Goal: Information Seeking & Learning: Check status

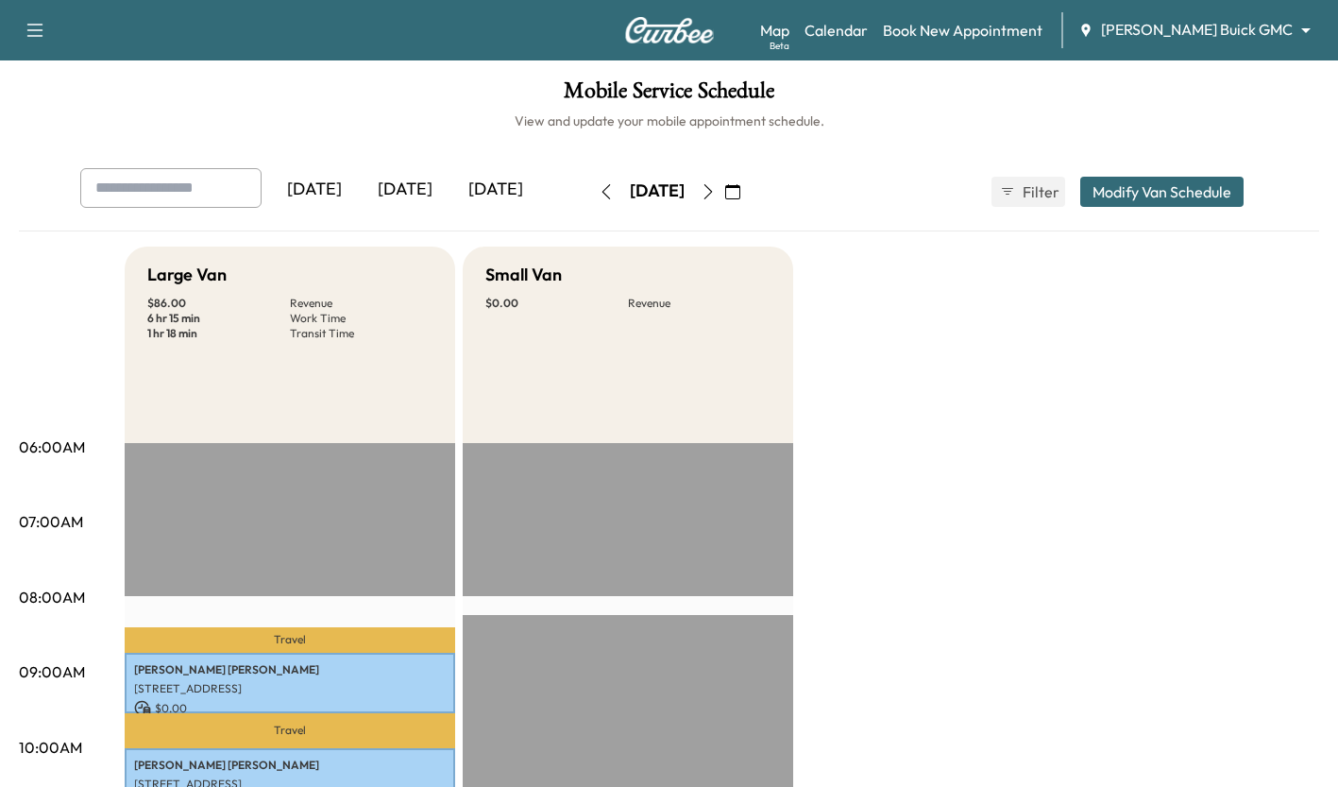
click at [404, 174] on div "[DATE]" at bounding box center [405, 189] width 91 height 43
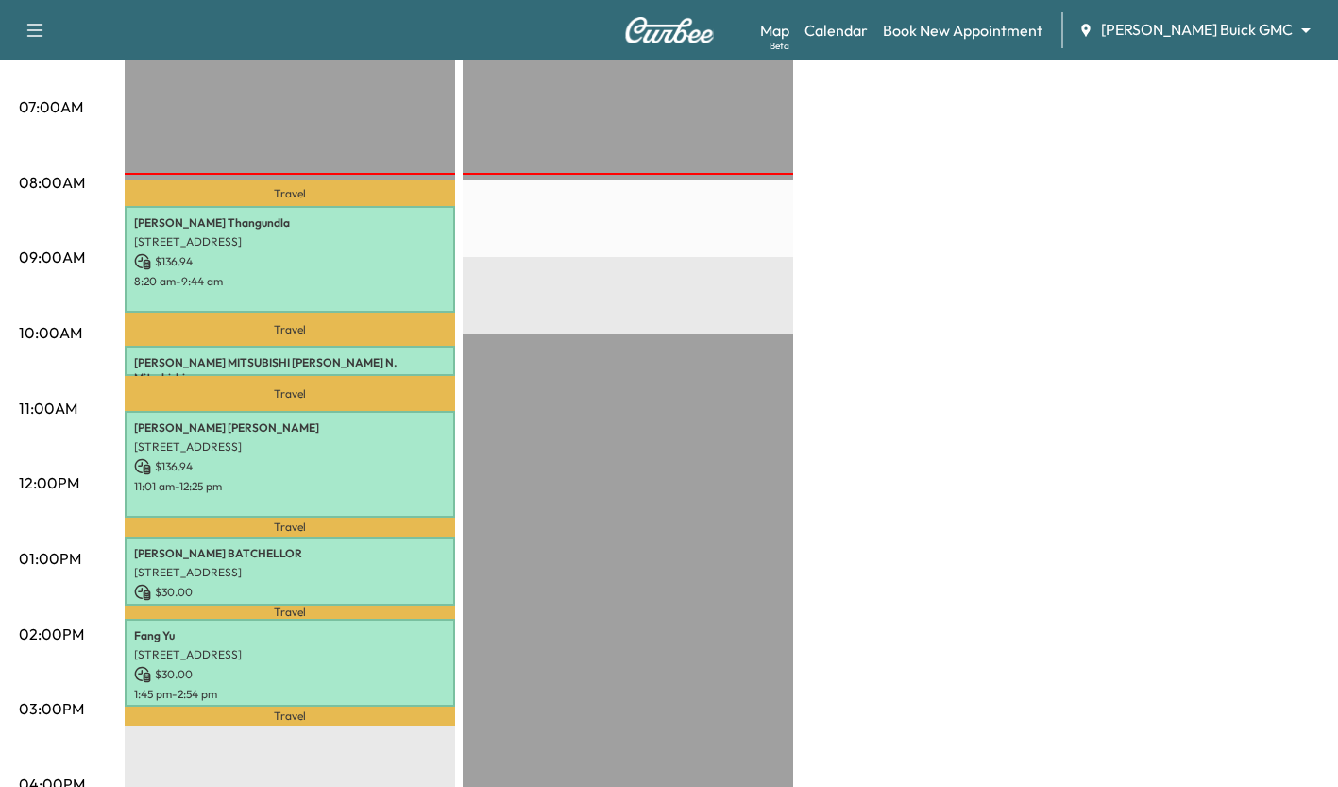
scroll to position [416, 0]
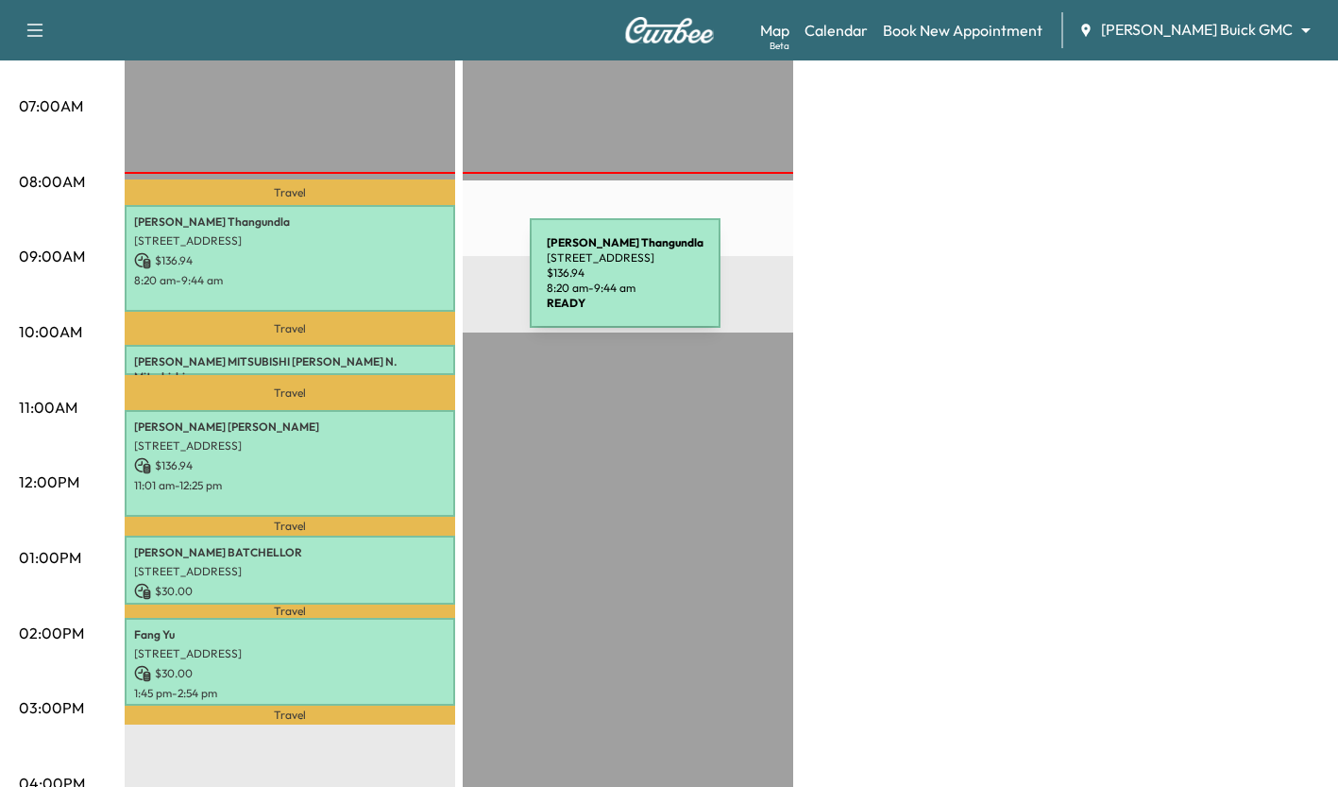
click at [388, 284] on p "8:20 am - 9:44 am" at bounding box center [290, 280] width 312 height 15
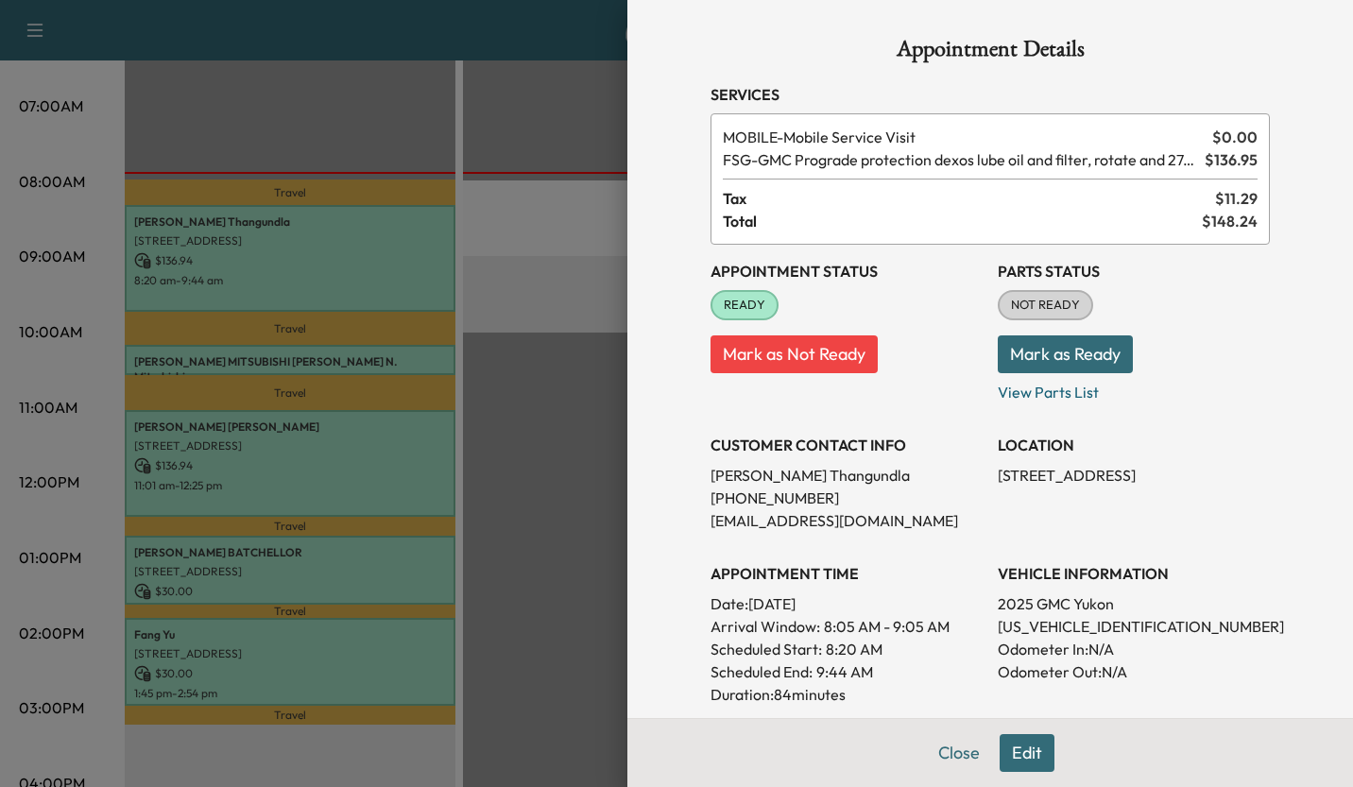
click at [512, 332] on div at bounding box center [676, 393] width 1353 height 787
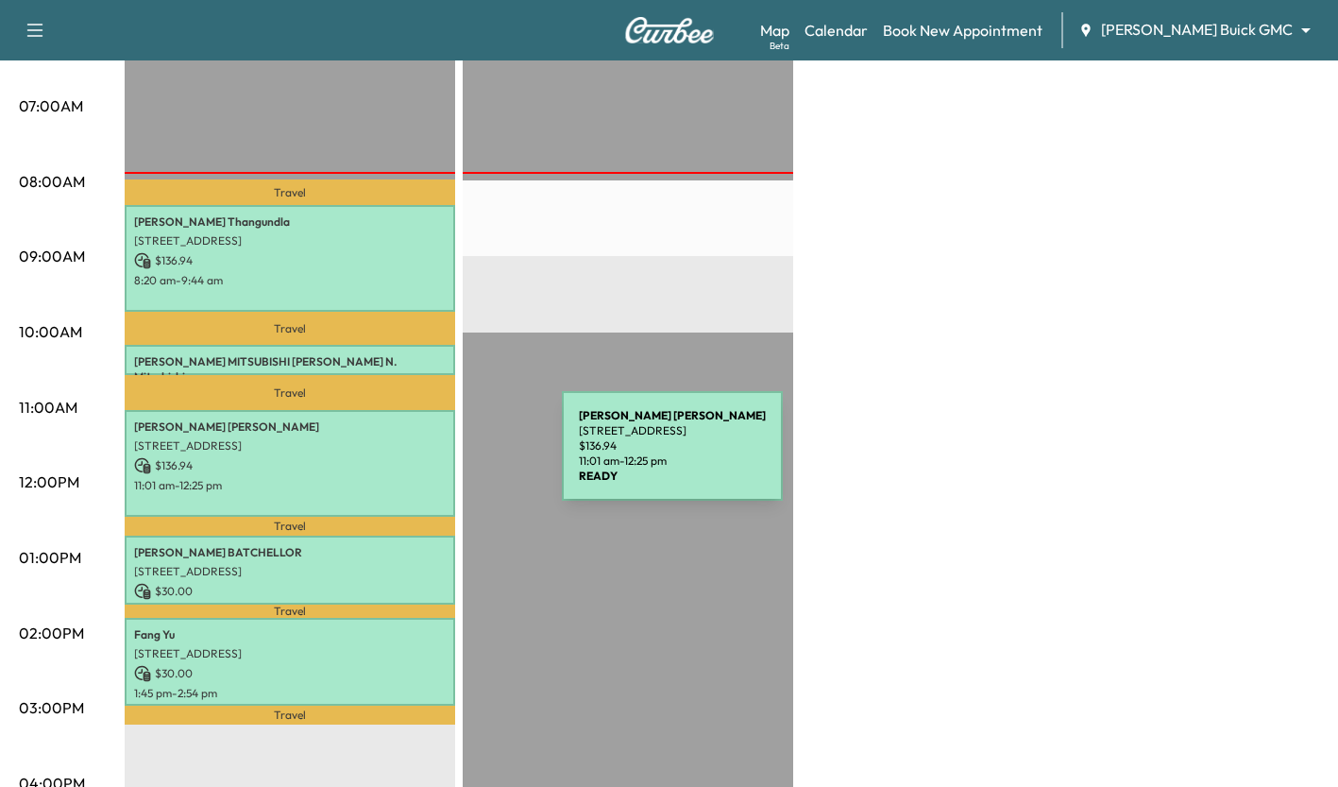
click at [420, 457] on p "$ 136.94" at bounding box center [290, 465] width 312 height 17
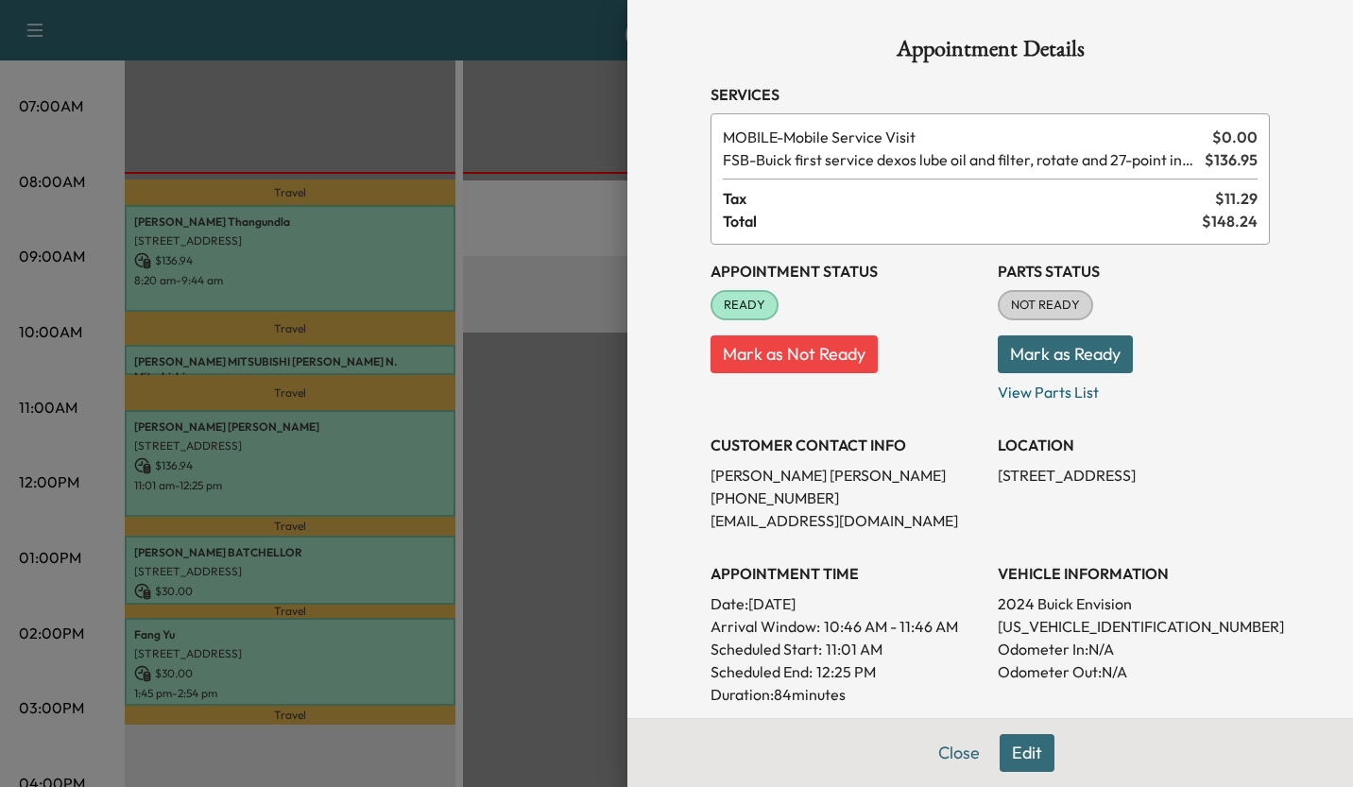
drag, startPoint x: 550, startPoint y: 490, endPoint x: 432, endPoint y: 558, distance: 136.3
click at [432, 558] on div at bounding box center [676, 393] width 1353 height 787
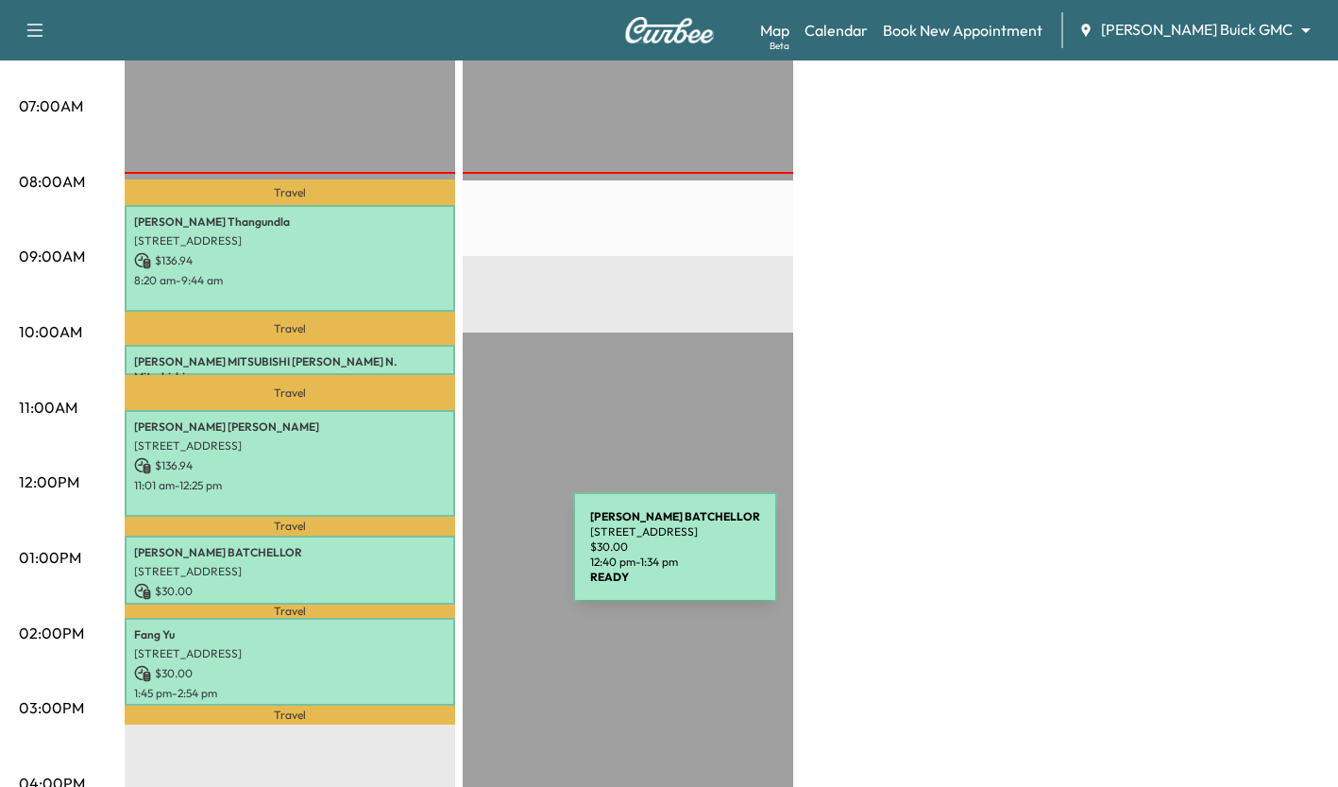
click at [432, 564] on p "[STREET_ADDRESS]" at bounding box center [290, 571] width 312 height 15
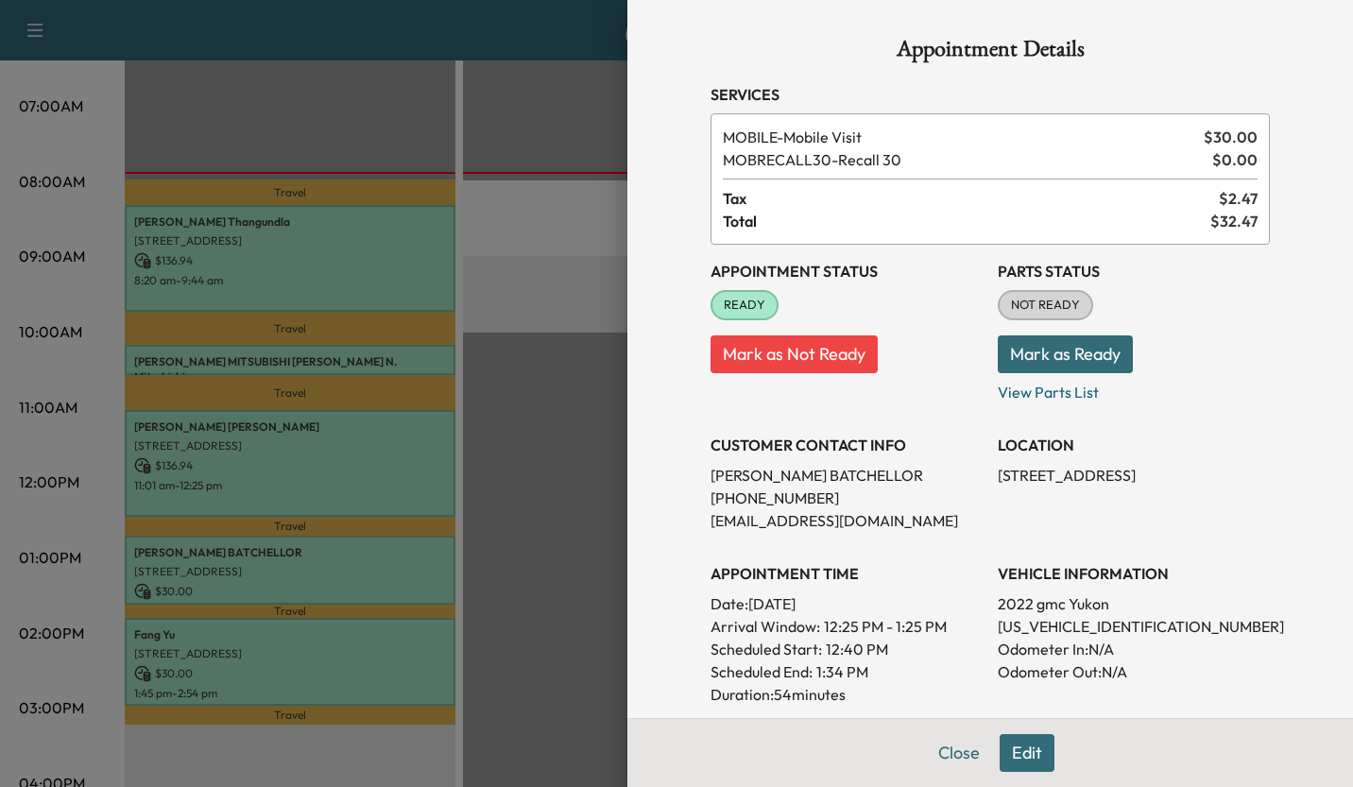
click at [521, 568] on div at bounding box center [676, 393] width 1353 height 787
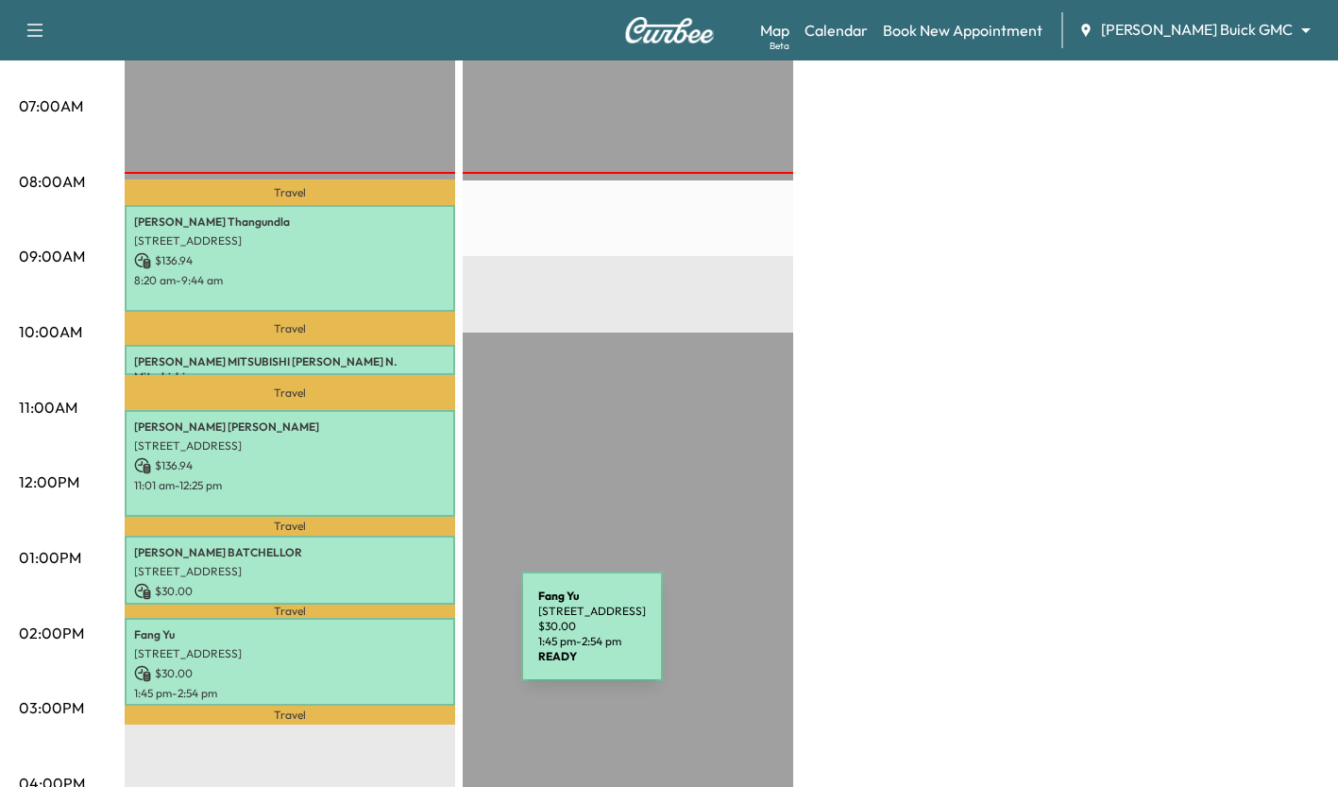
click at [380, 638] on div "[PERSON_NAME] [STREET_ADDRESS][PERSON_NAME] $ 30.00 1:45 pm - 2:54 pm" at bounding box center [290, 662] width 331 height 88
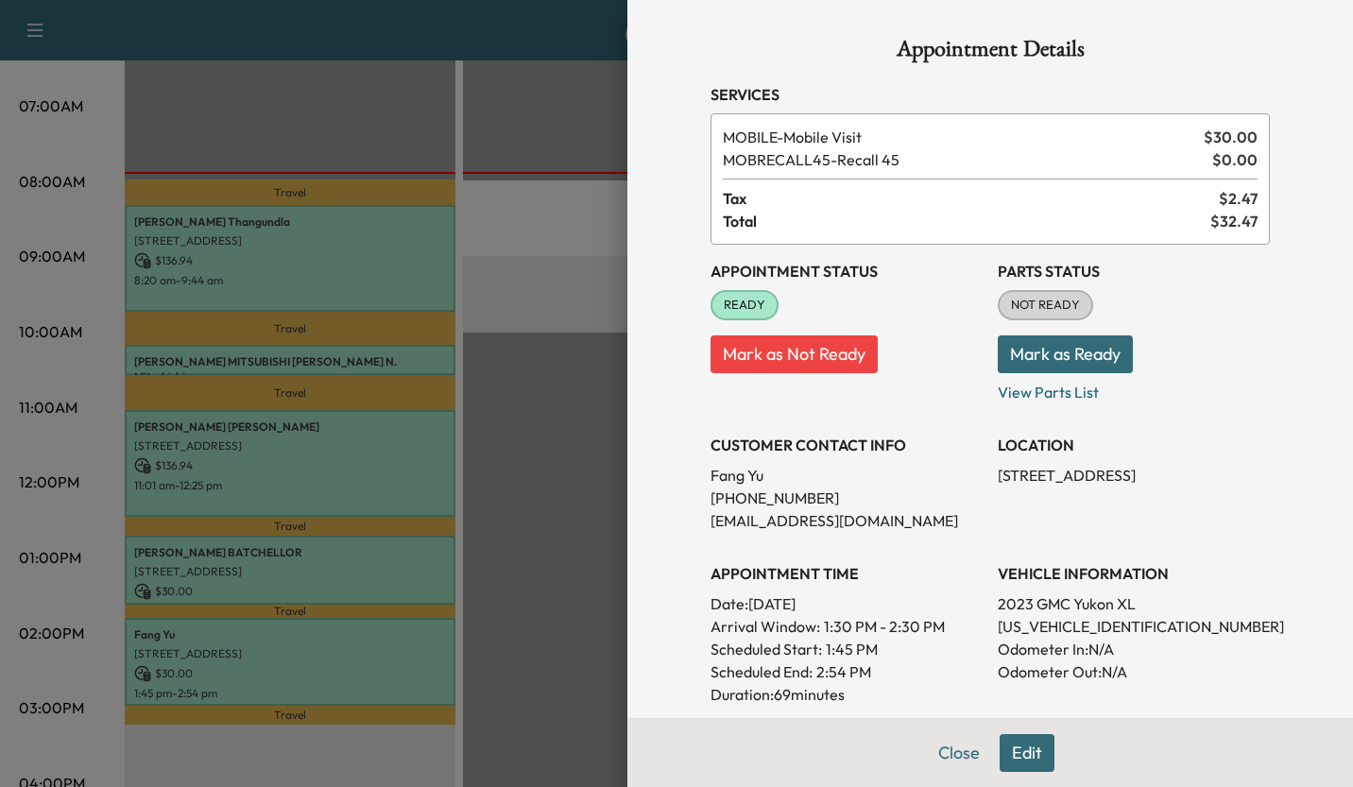
click at [545, 629] on div at bounding box center [676, 393] width 1353 height 787
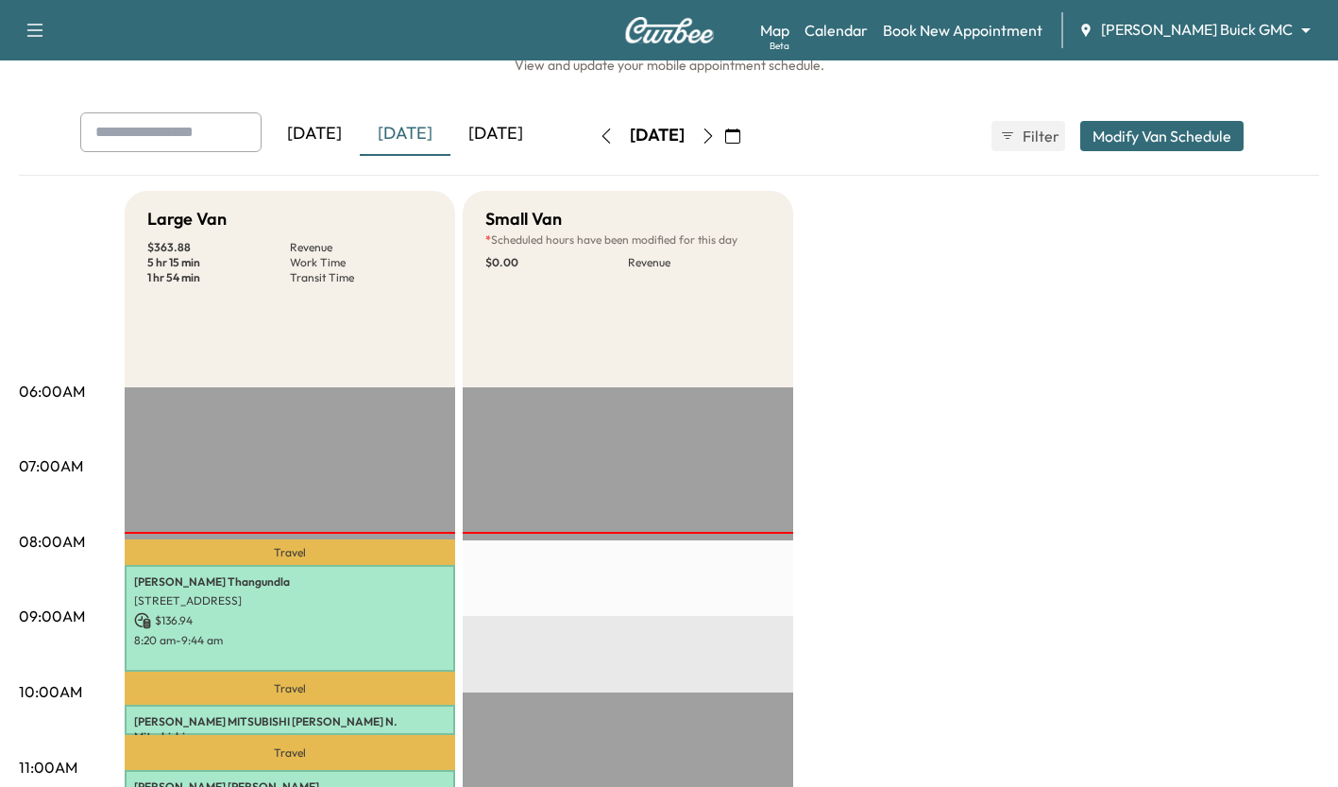
scroll to position [33, 0]
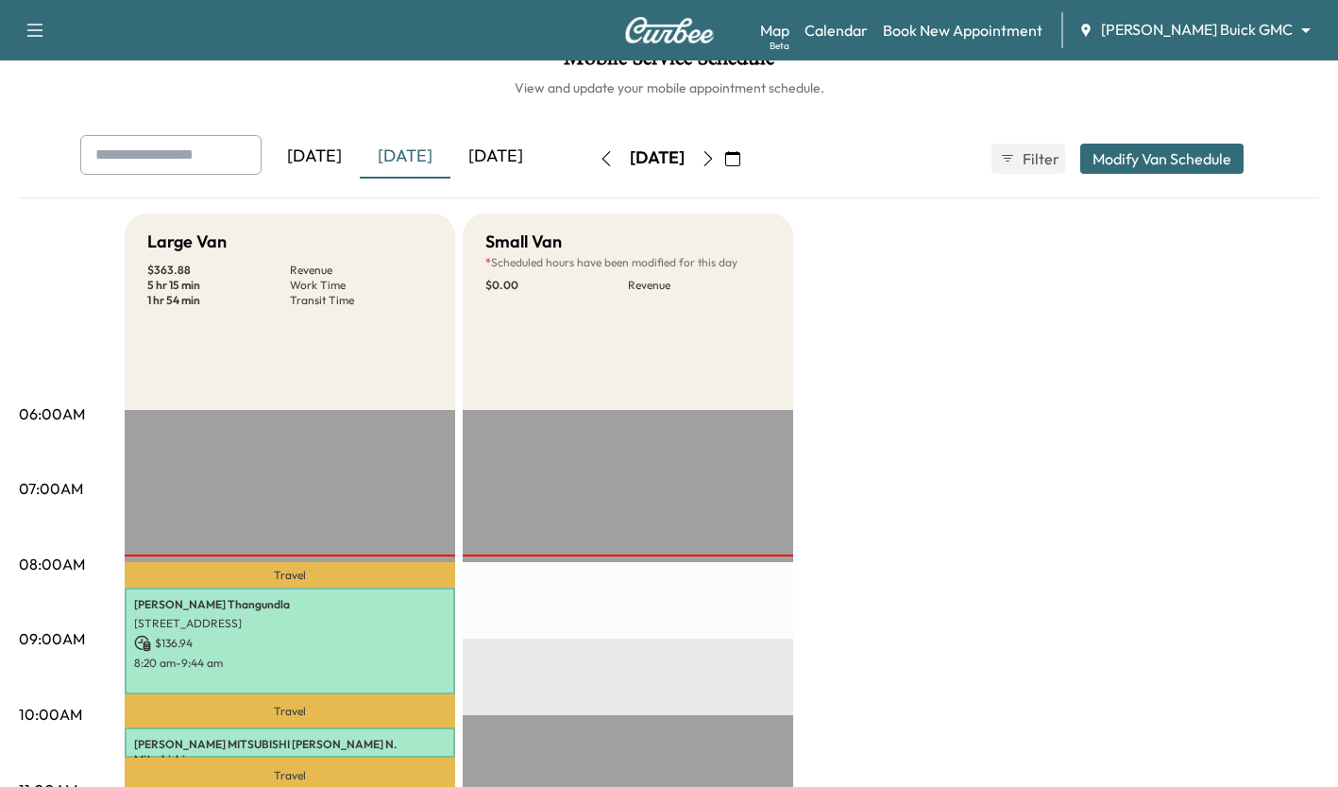
click at [1235, 49] on div "Support Log Out Map Beta Calendar Book New Appointment [PERSON_NAME] Buick GMC …" at bounding box center [669, 30] width 1338 height 60
click at [1253, 37] on body "Support Log Out Map Beta Calendar Book New Appointment [PERSON_NAME] Buick GMC …" at bounding box center [669, 360] width 1338 height 787
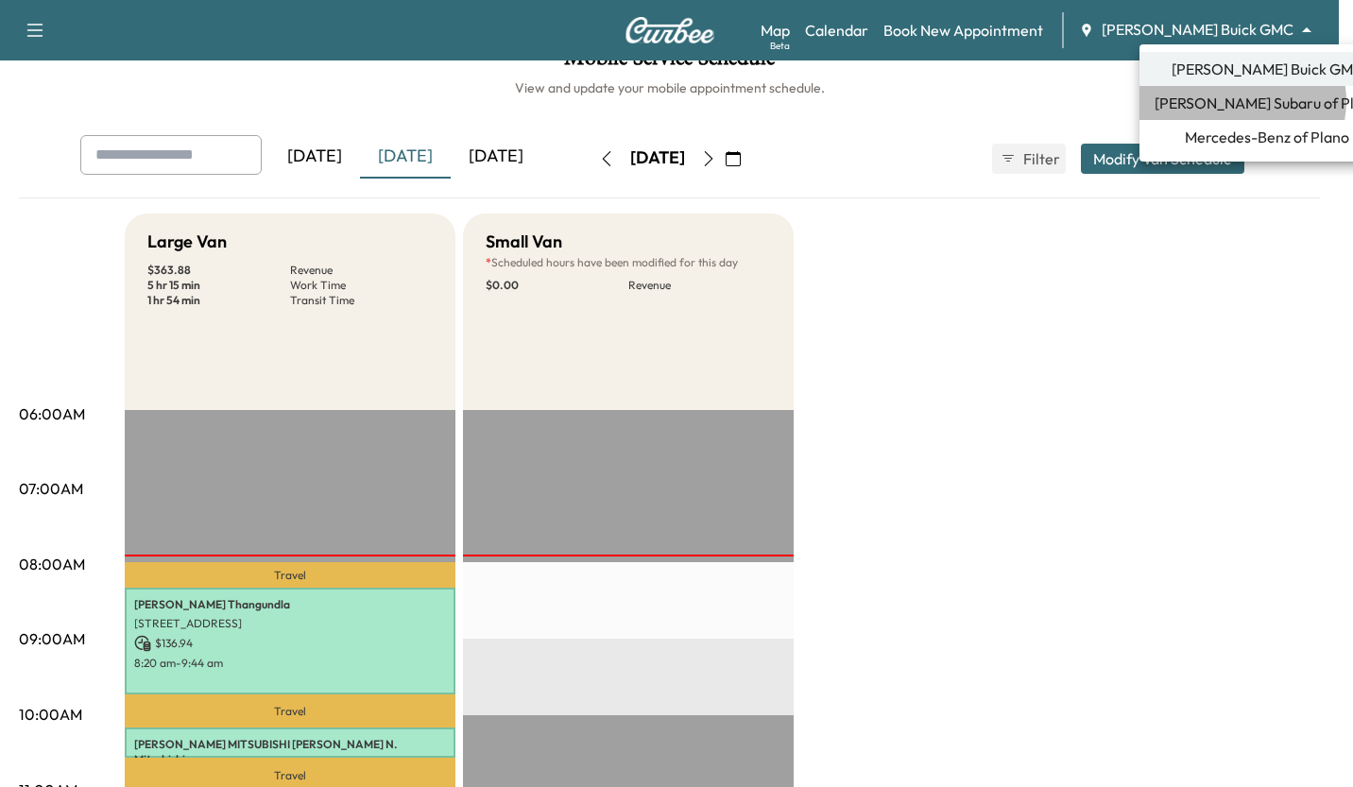
click at [1241, 101] on span "[PERSON_NAME] Subaru of Plano" at bounding box center [1266, 103] width 225 height 23
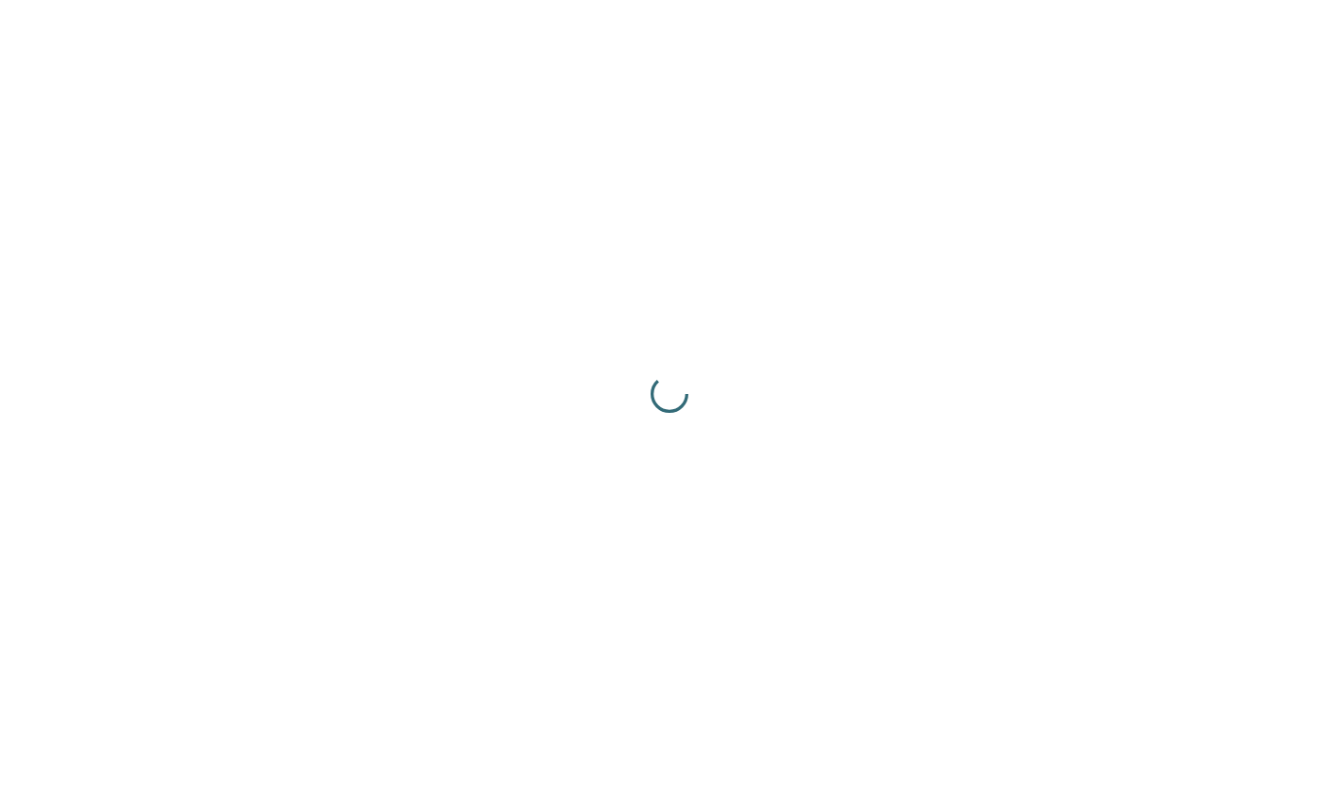
scroll to position [0, 0]
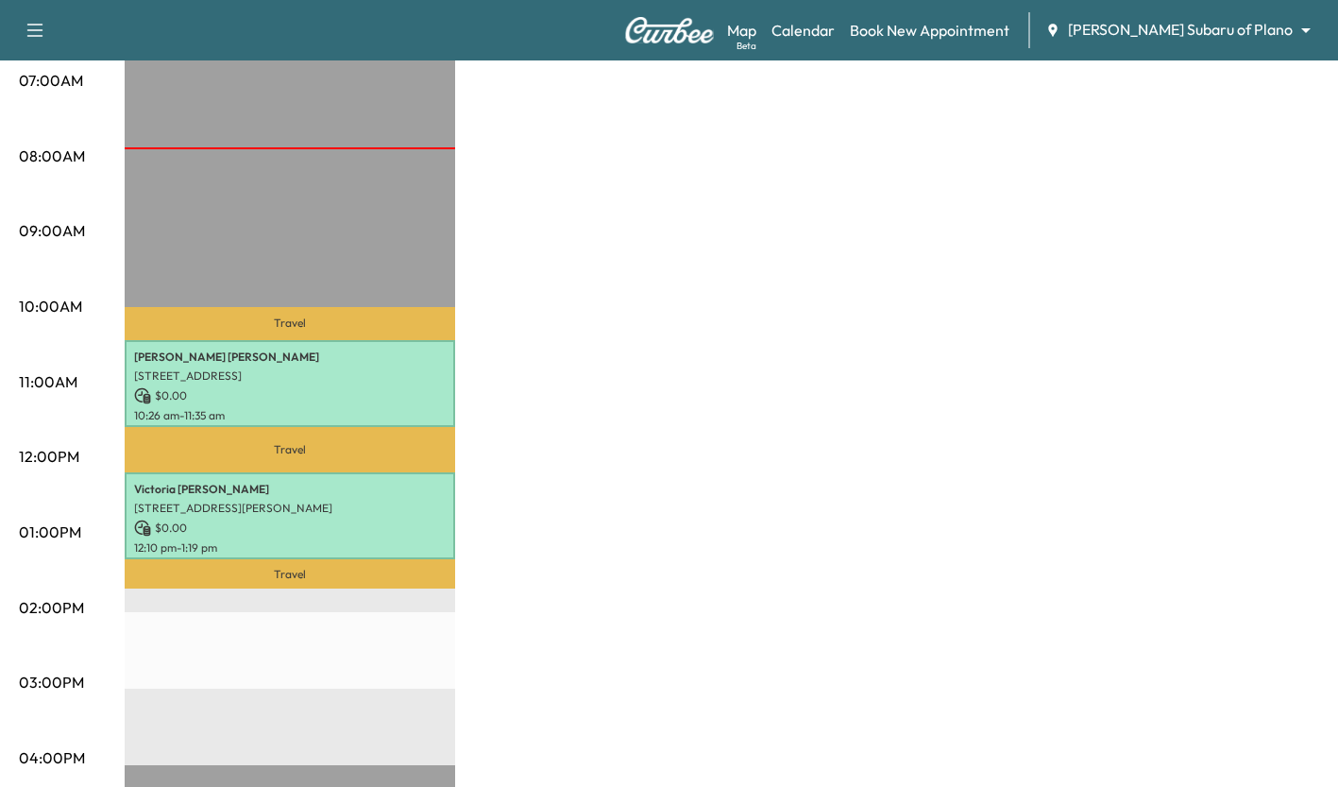
scroll to position [442, 0]
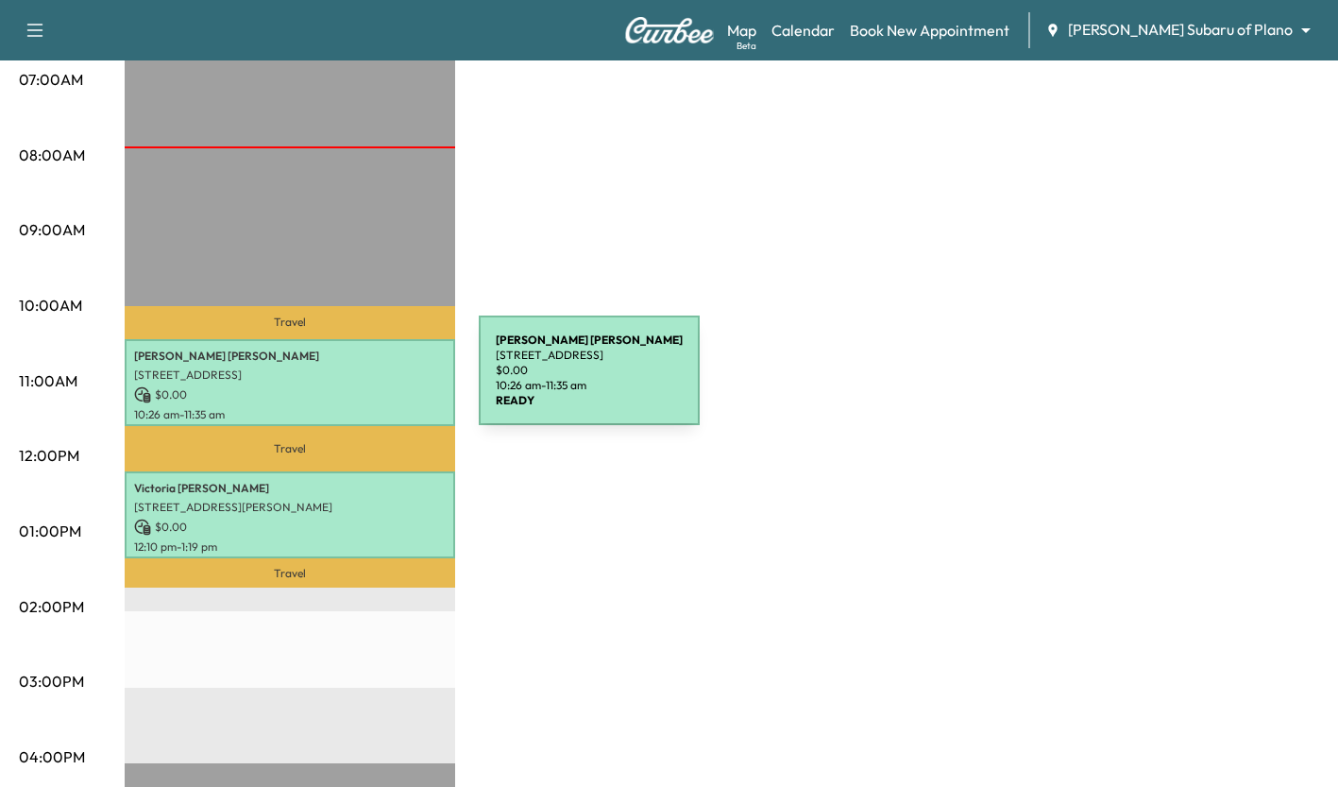
click at [337, 386] on p "$ 0.00" at bounding box center [290, 394] width 312 height 17
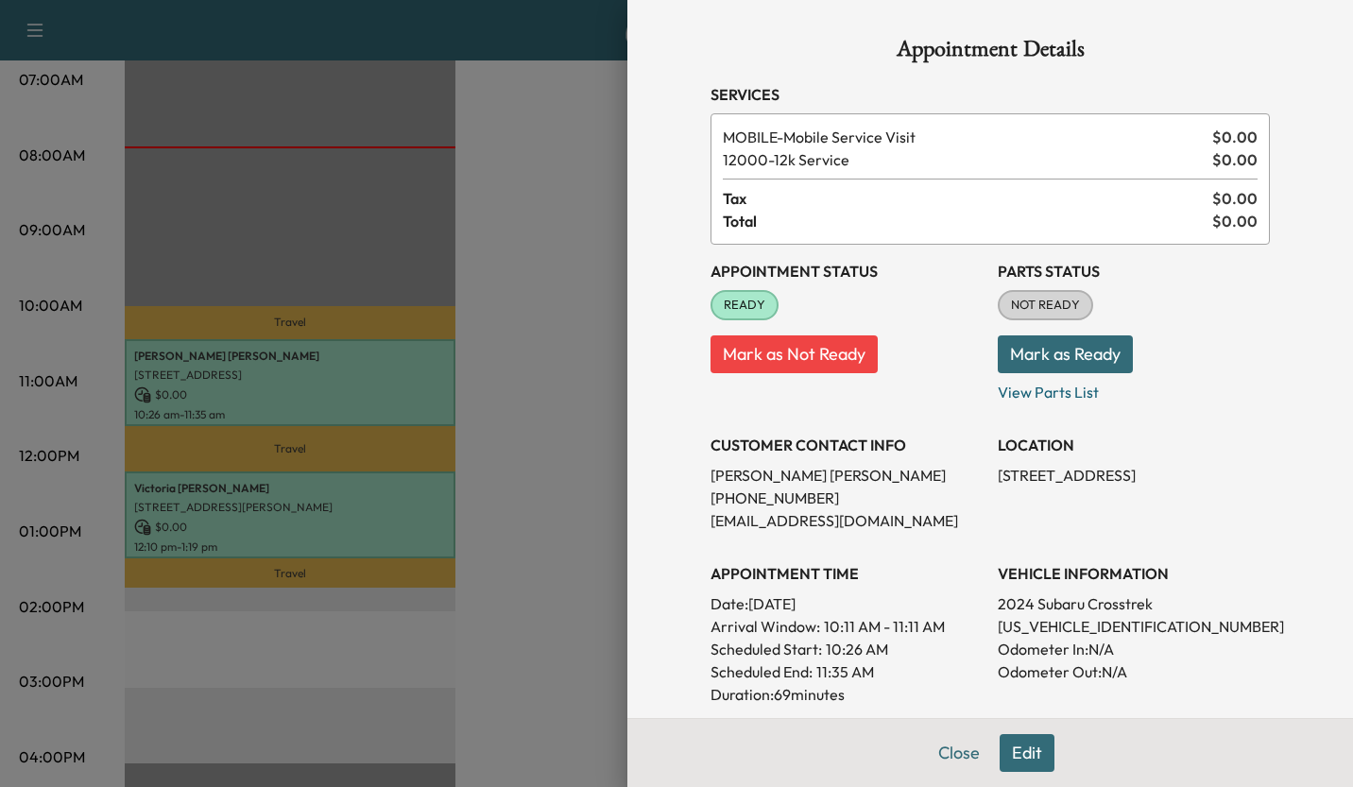
drag, startPoint x: 552, startPoint y: 512, endPoint x: 409, endPoint y: 519, distance: 142.8
click at [409, 519] on div at bounding box center [676, 393] width 1353 height 787
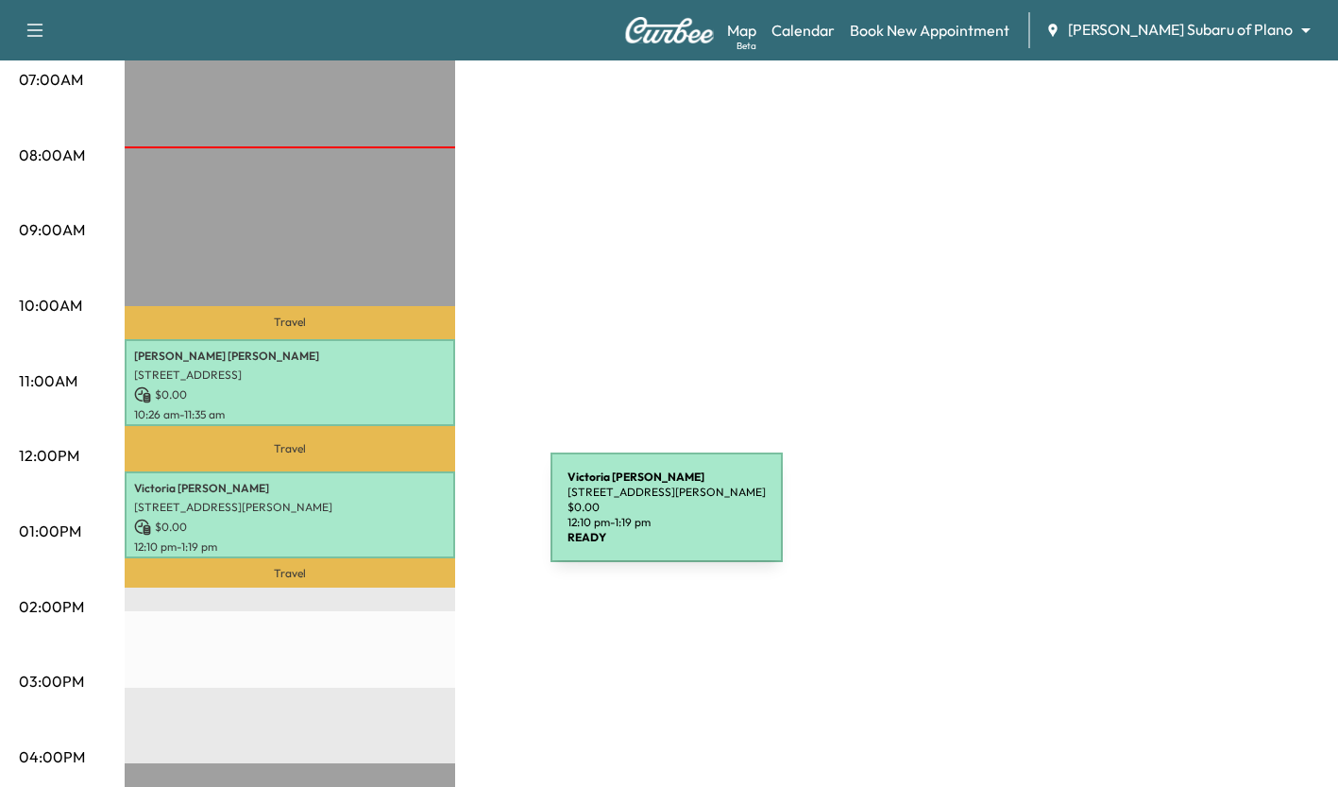
click at [409, 519] on p "$ 0.00" at bounding box center [290, 527] width 312 height 17
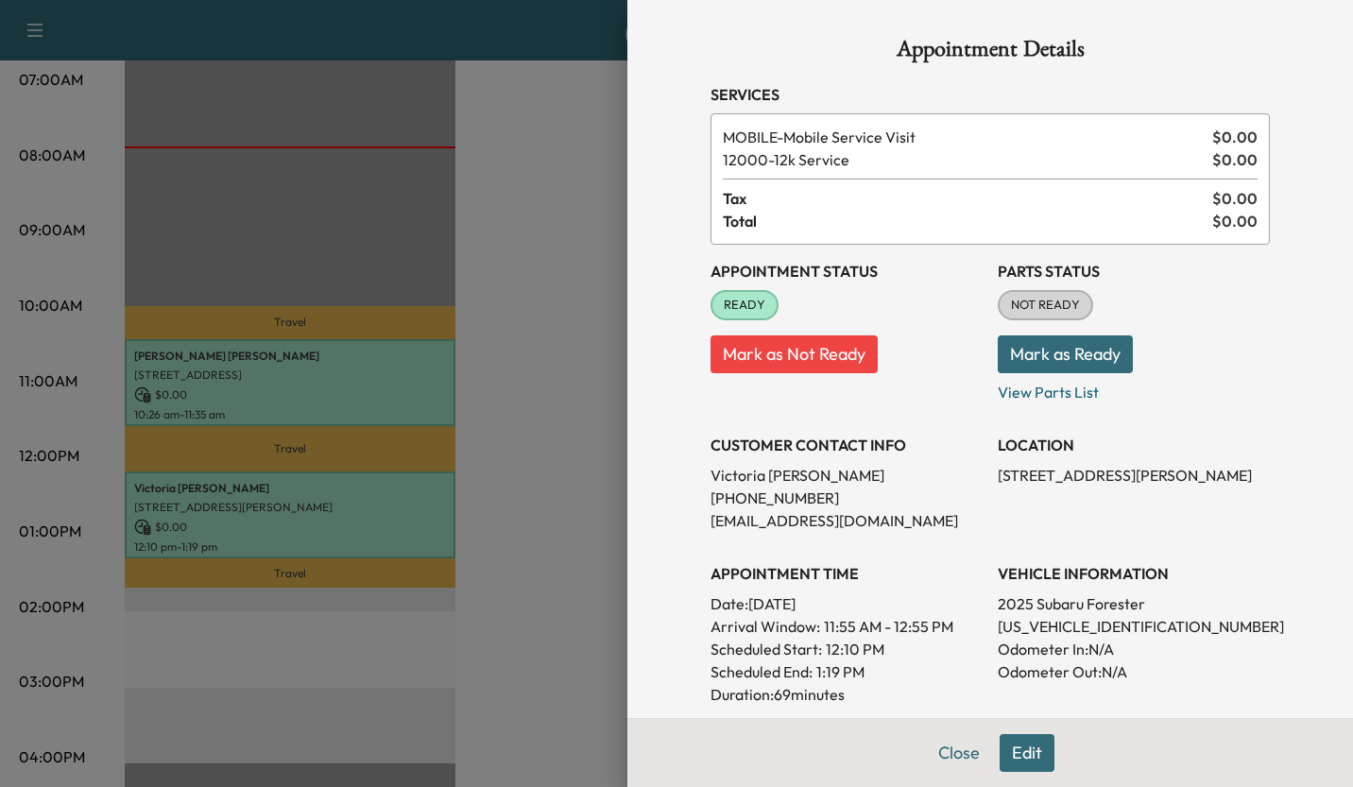
click at [541, 518] on div at bounding box center [676, 393] width 1353 height 787
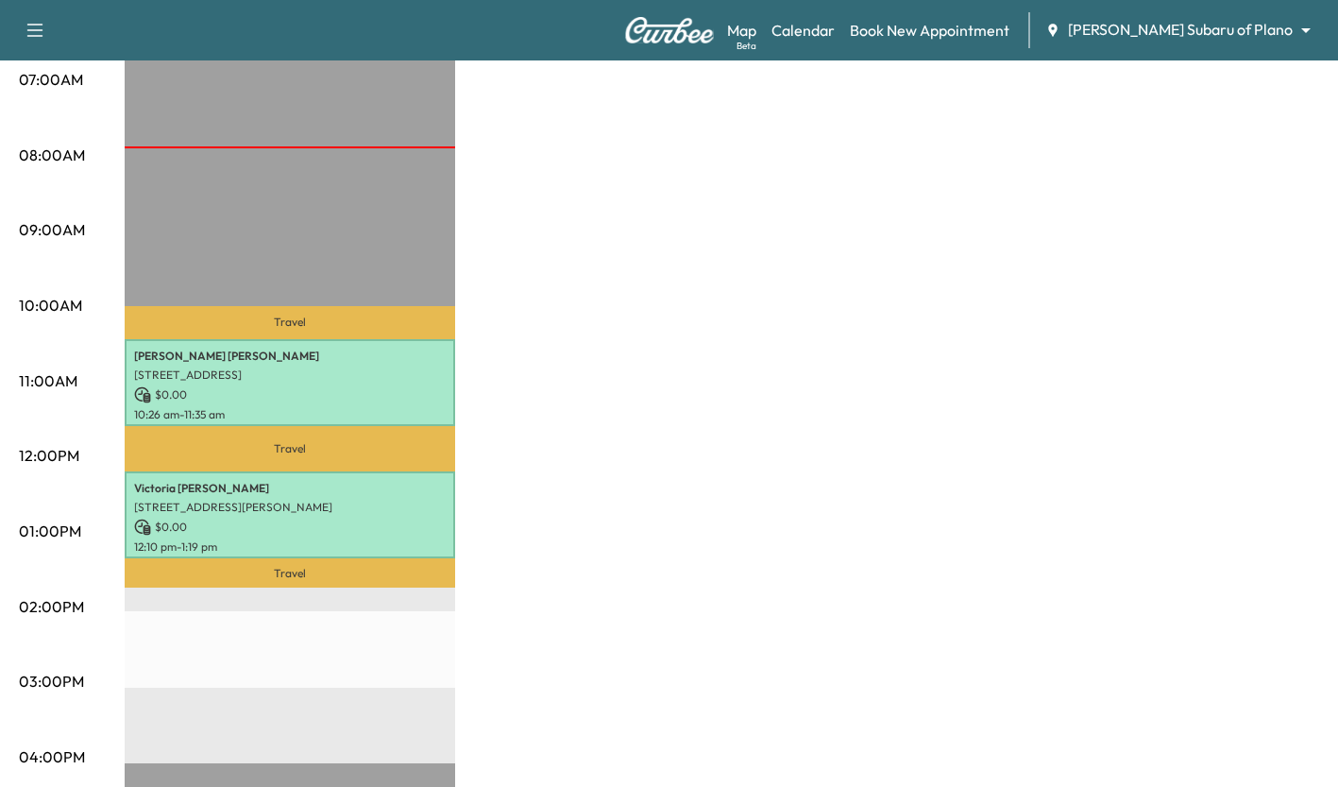
click at [1234, 42] on div "Map Beta Calendar Book New Appointment [PERSON_NAME] Subaru of Plano ******** ​" at bounding box center [1025, 30] width 596 height 36
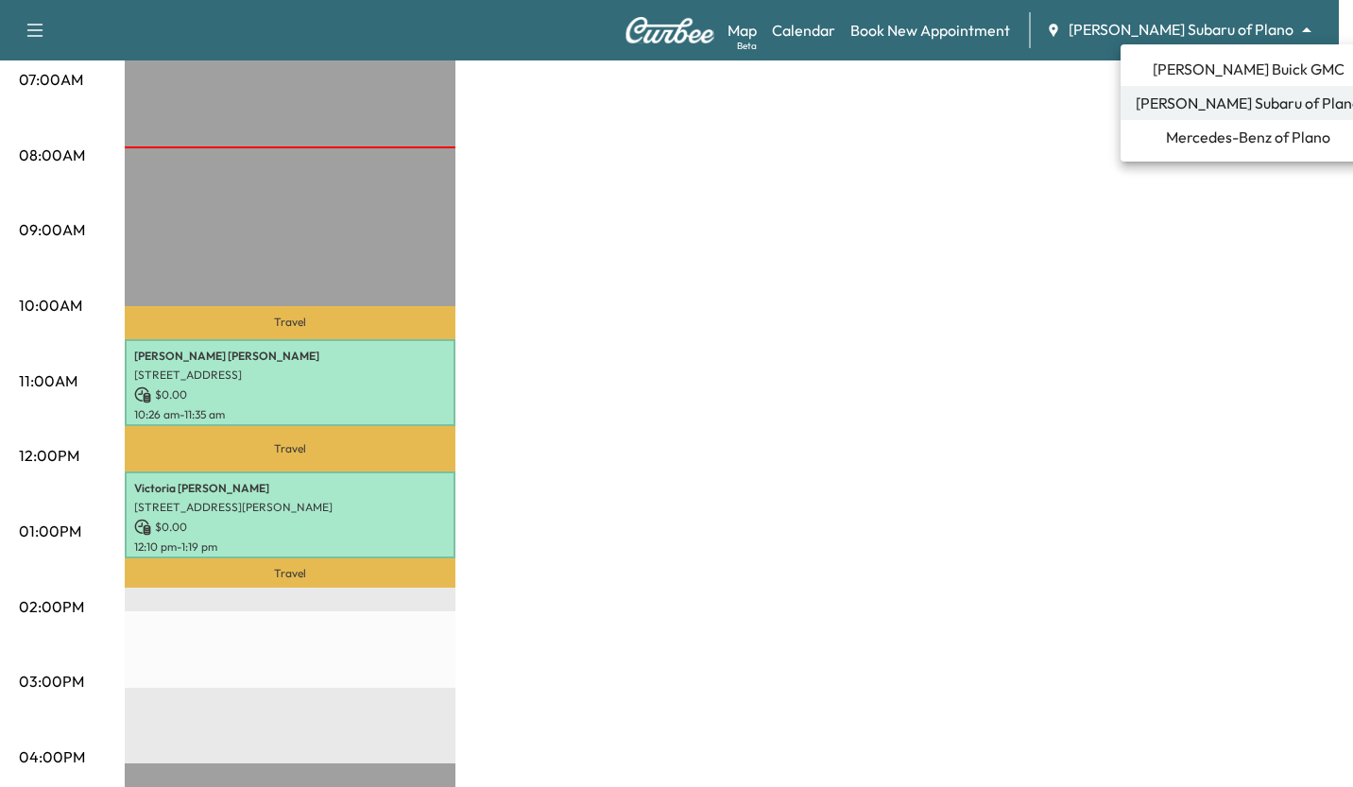
click at [1202, 143] on span "Mercedes-Benz of Plano" at bounding box center [1248, 137] width 164 height 23
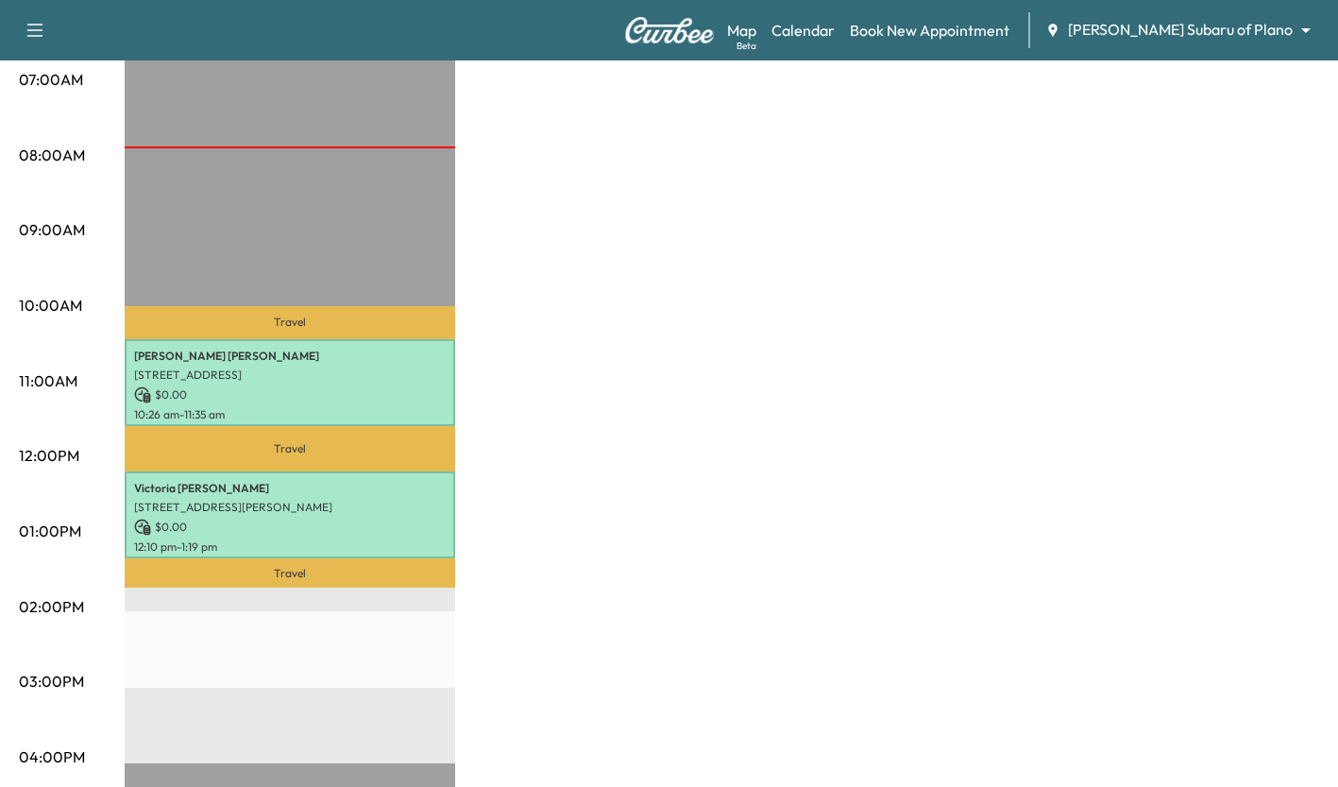
scroll to position [0, 0]
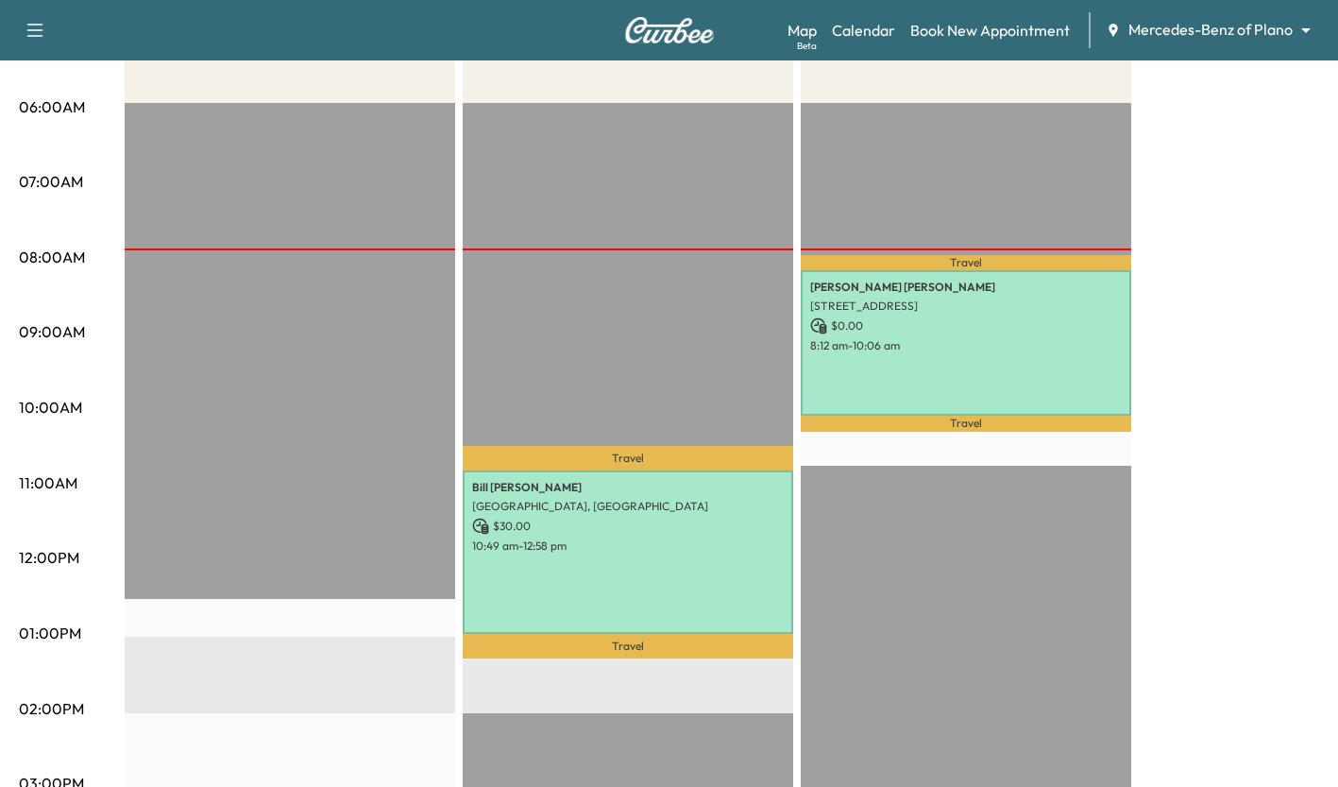
scroll to position [345, 0]
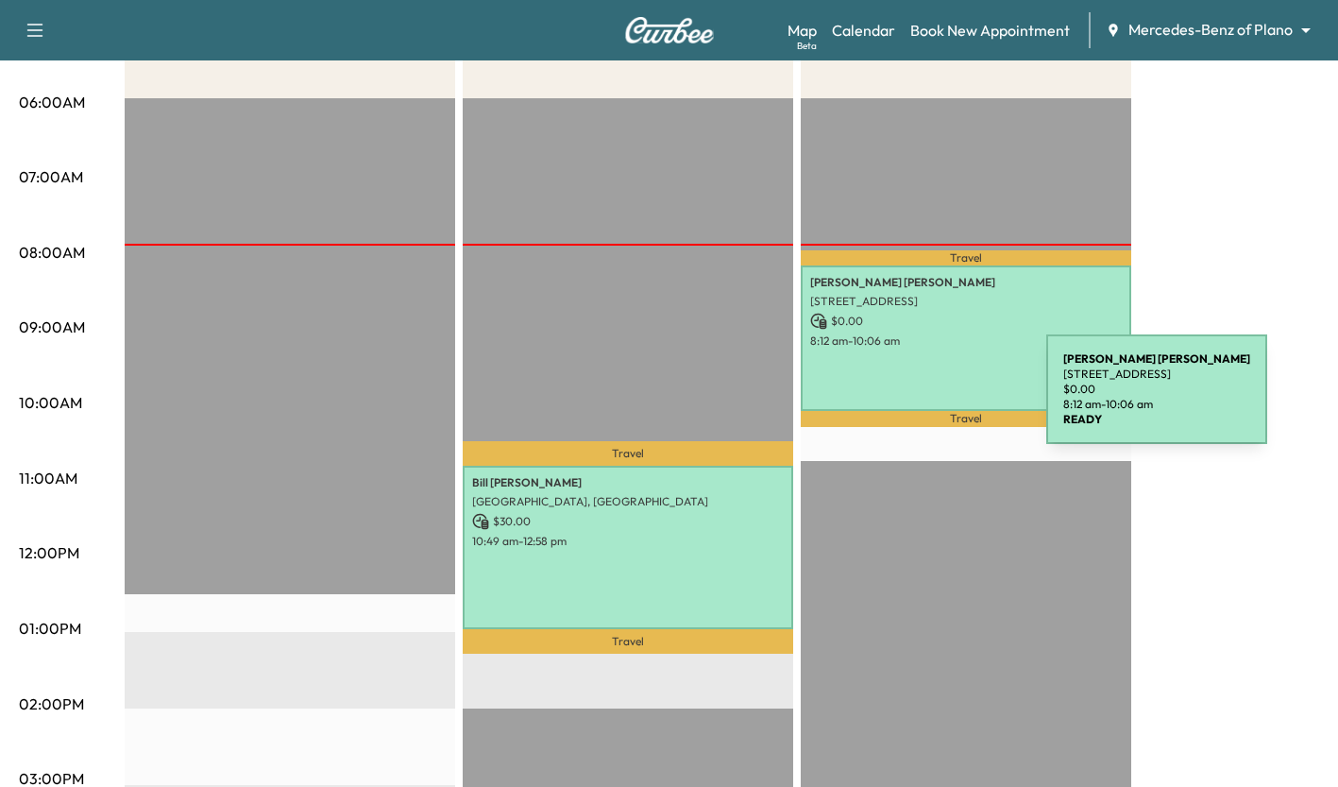
click at [905, 400] on div "[PERSON_NAME] [STREET_ADDRESS] $ 0.00 8:12 am - 10:06 am" at bounding box center [966, 337] width 331 height 145
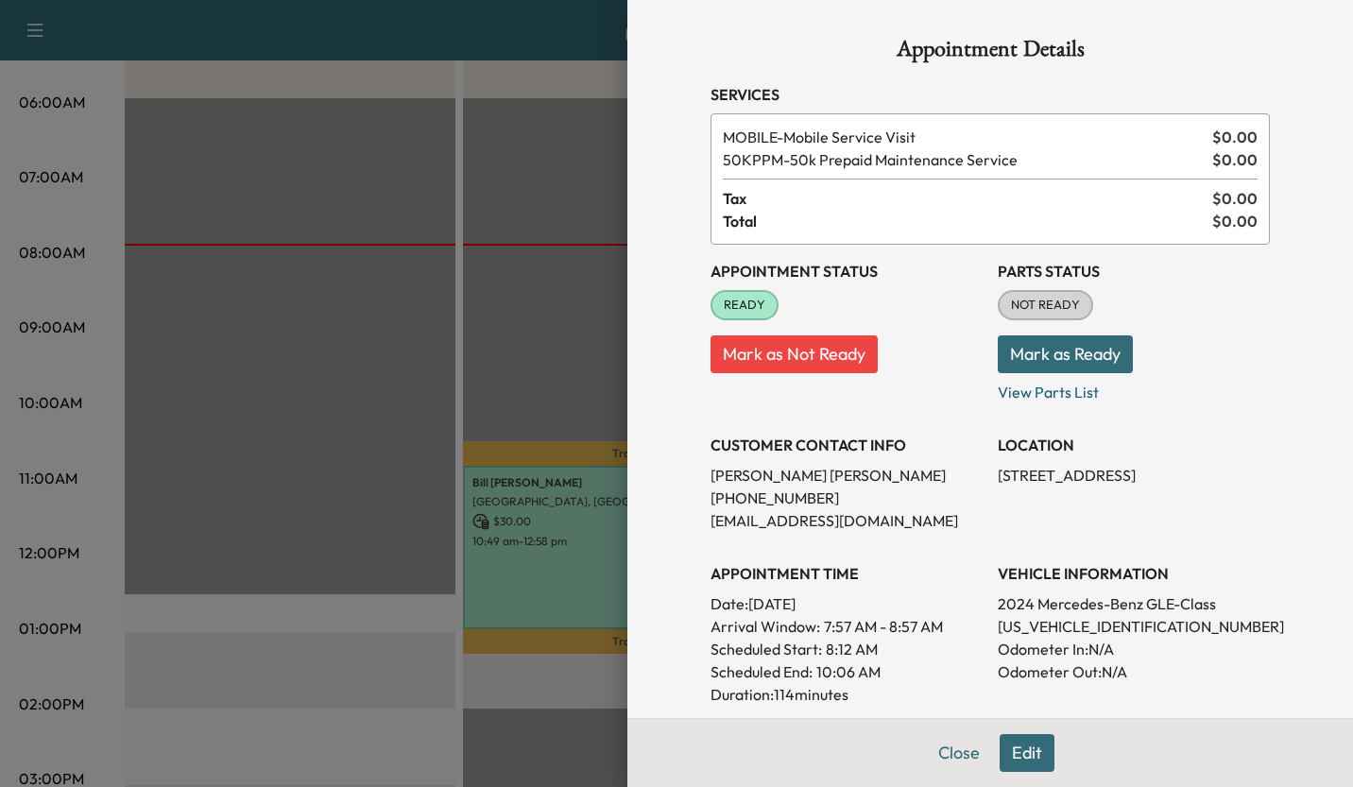
drag, startPoint x: 549, startPoint y: 358, endPoint x: 665, endPoint y: 567, distance: 238.9
click at [665, 567] on div "Appointment Details Services MOBILE - Mobile Service Visit $ 0.00 50KPPM - 50k …" at bounding box center [676, 393] width 1353 height 787
click at [605, 566] on div at bounding box center [676, 393] width 1353 height 787
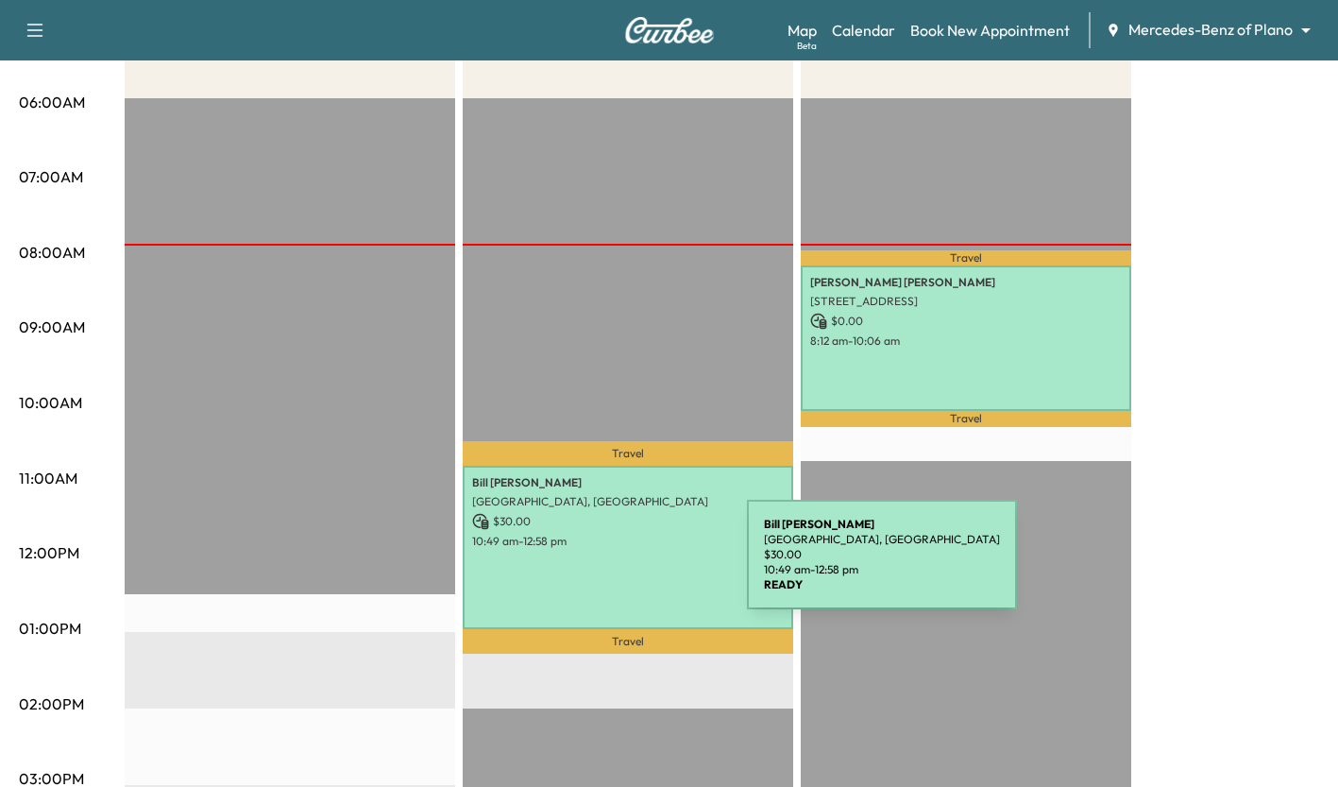
click at [605, 566] on div "[PERSON_NAME] Wilderness Ct, [GEOGRAPHIC_DATA], [GEOGRAPHIC_DATA] $ 30.00 10:49…" at bounding box center [628, 548] width 331 height 164
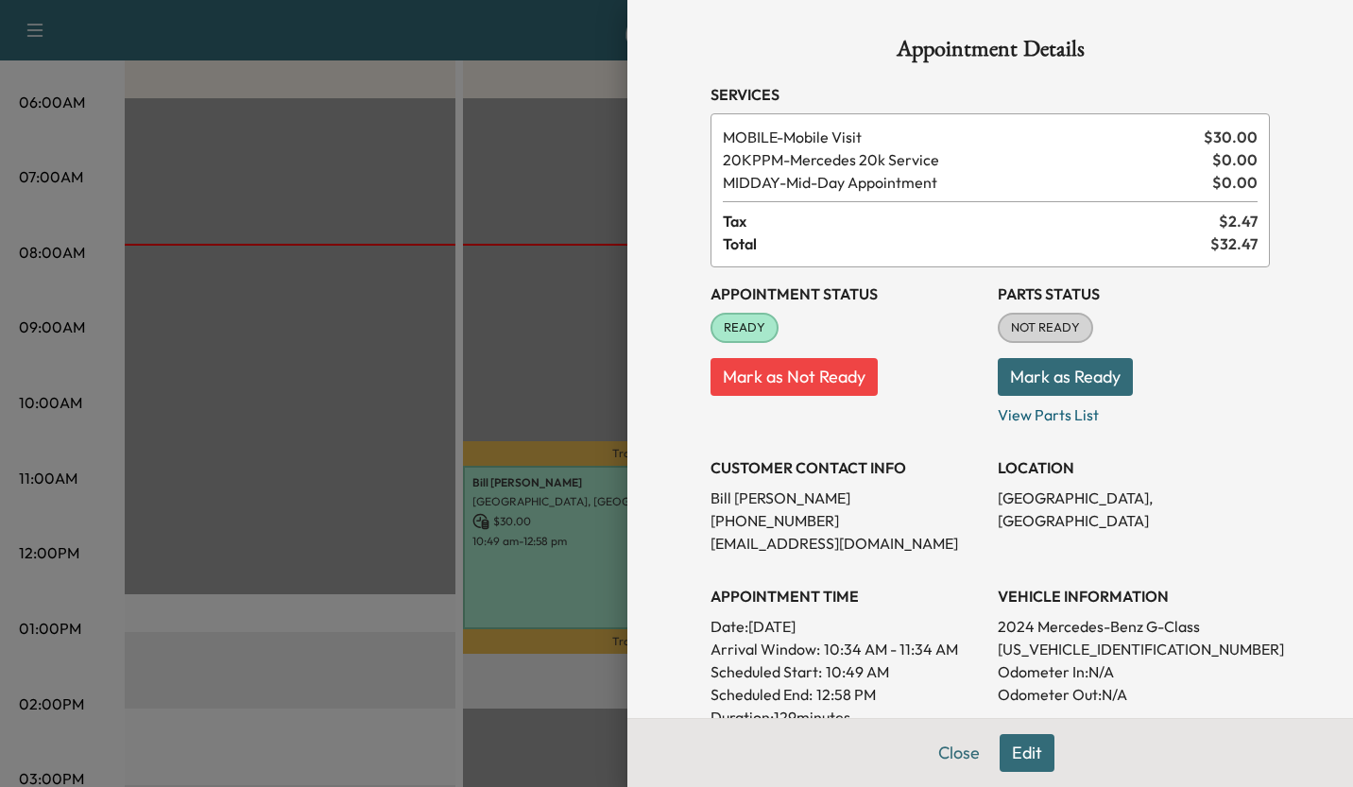
click at [522, 367] on div at bounding box center [676, 393] width 1353 height 787
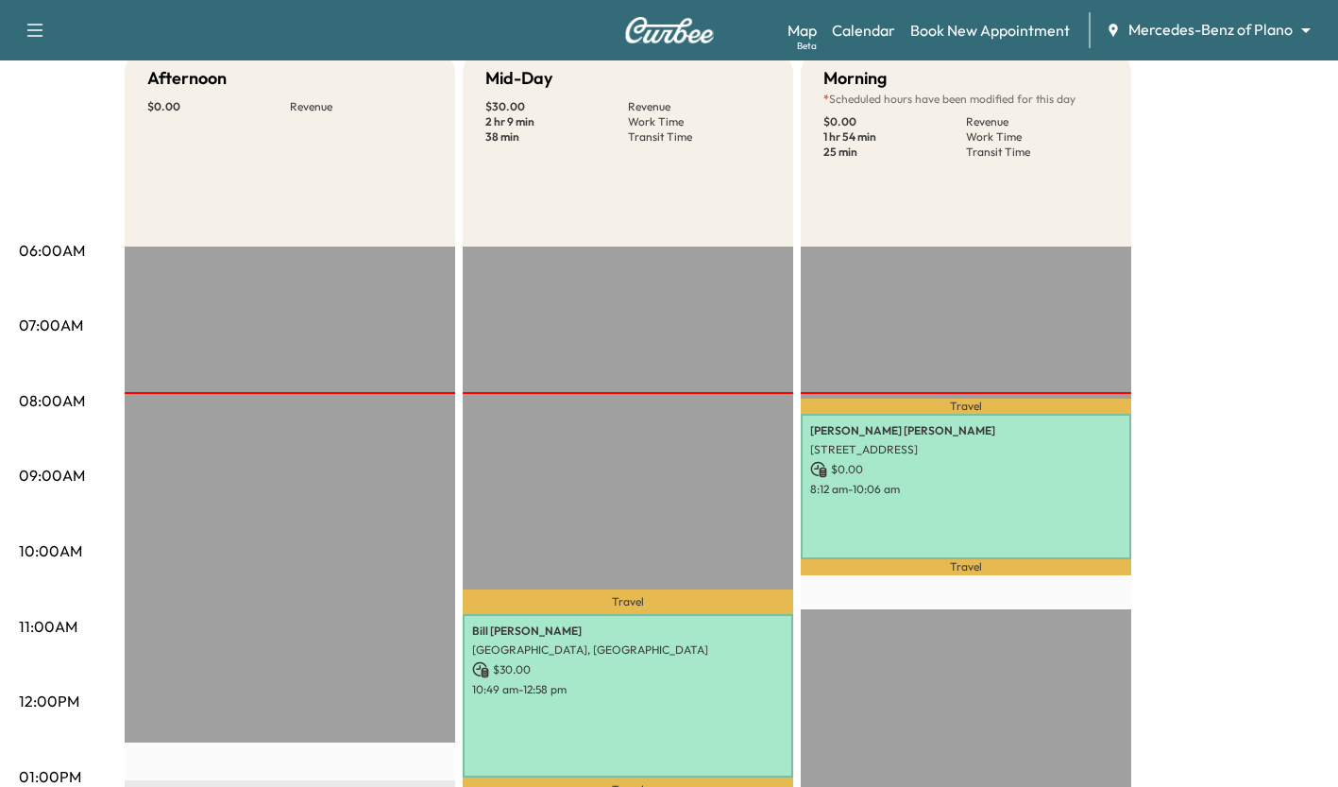
scroll to position [0, 0]
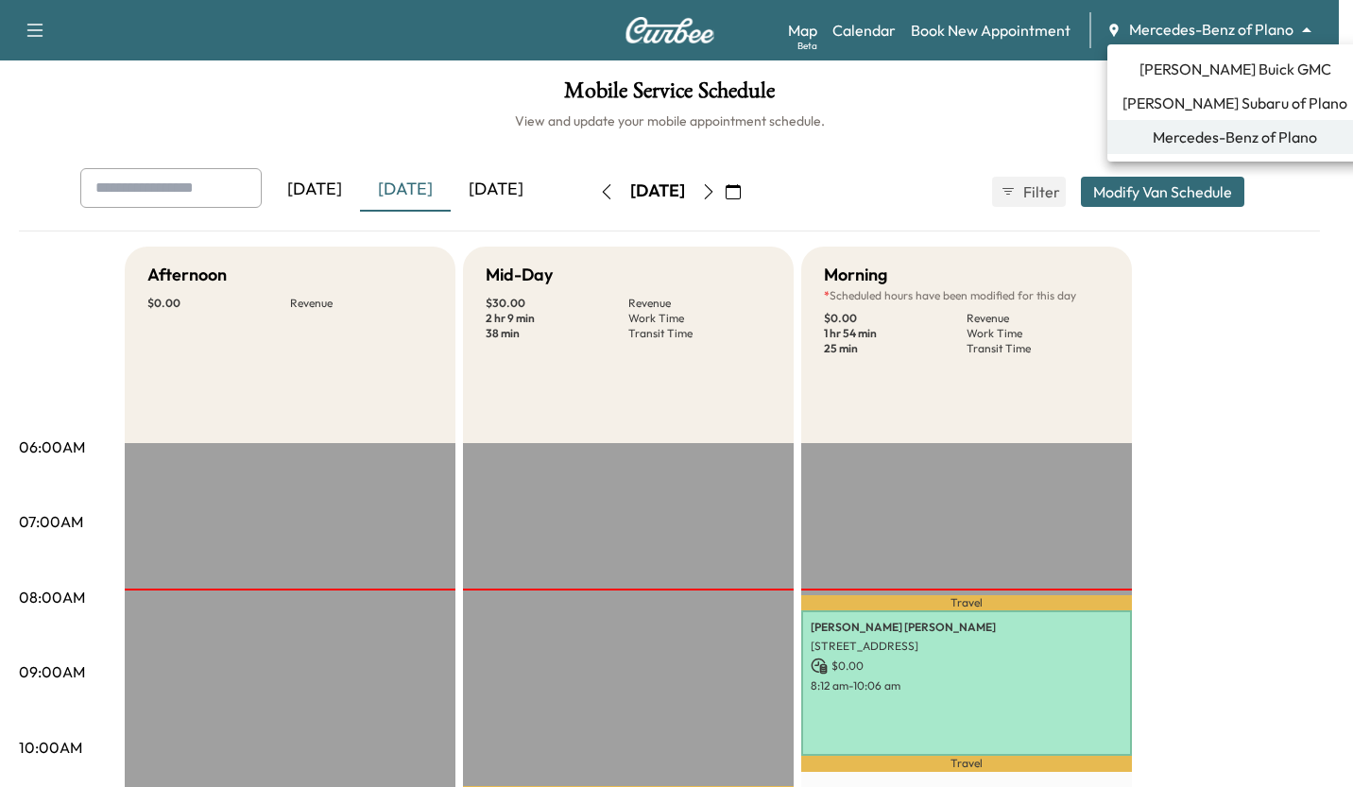
click at [1194, 32] on body "Support Log Out Map Beta Calendar Book New Appointment Mercedes-Benz of Plano *…" at bounding box center [676, 393] width 1353 height 787
click at [1190, 68] on span "[PERSON_NAME] Buick GMC" at bounding box center [1235, 69] width 192 height 23
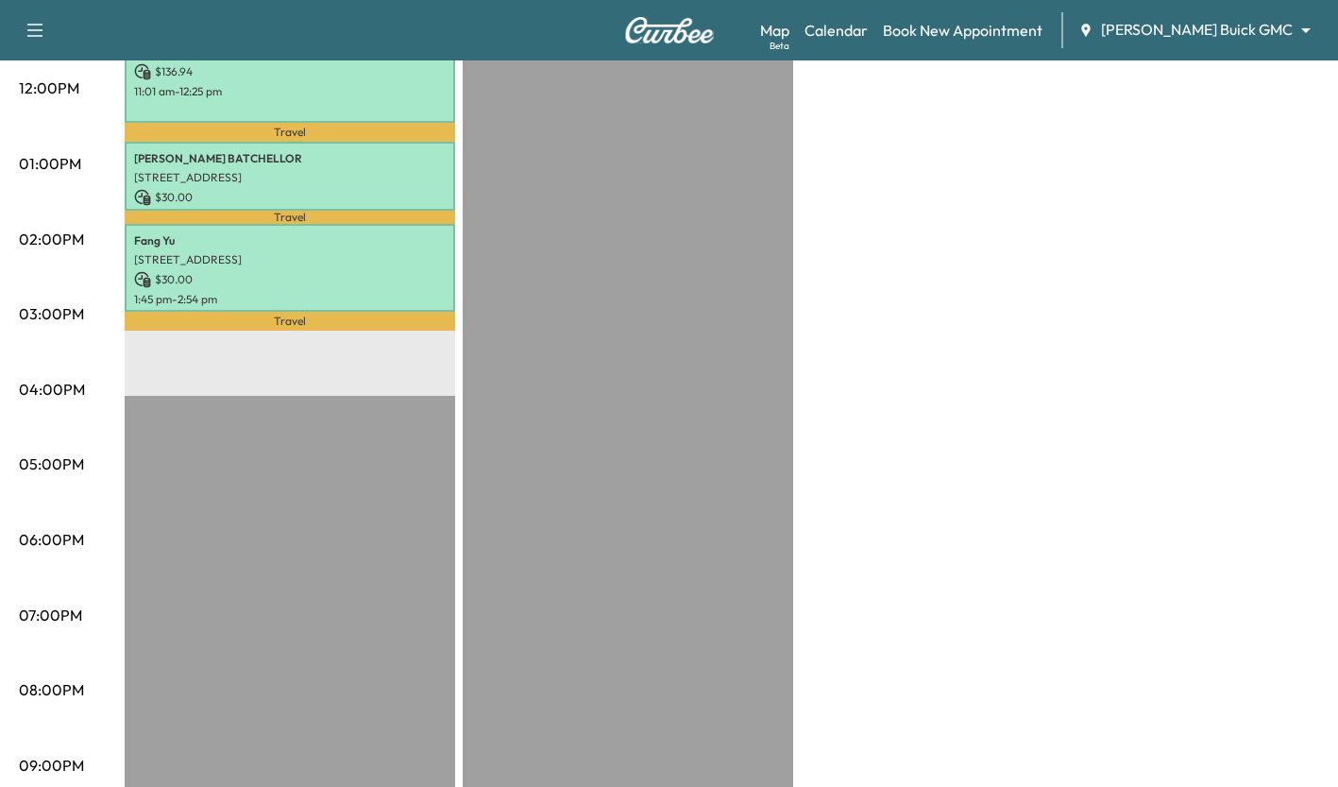
scroll to position [894, 0]
